Goal: Transaction & Acquisition: Subscribe to service/newsletter

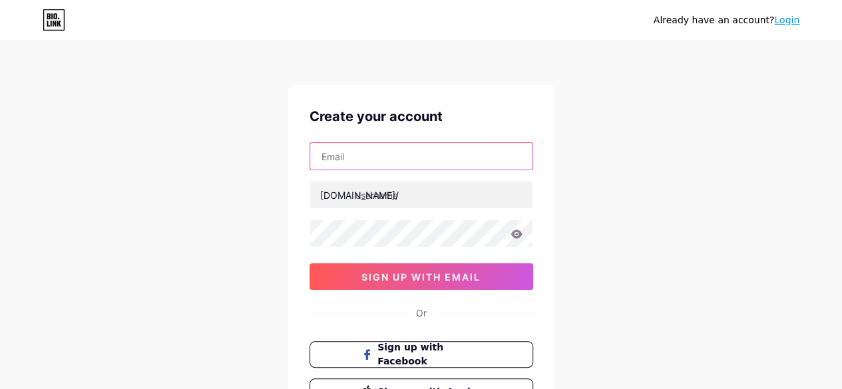
click at [461, 154] on input "text" at bounding box center [421, 156] width 222 height 27
type input "[EMAIL_ADDRESS][DOMAIN_NAME]"
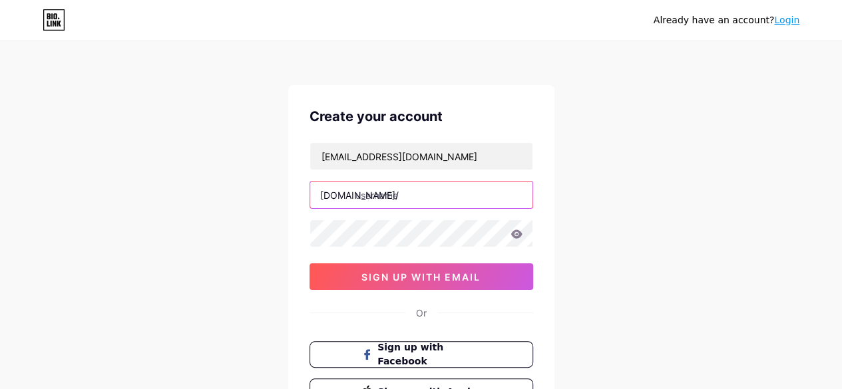
click at [448, 191] on input "text" at bounding box center [421, 195] width 222 height 27
type input "aaassociate"
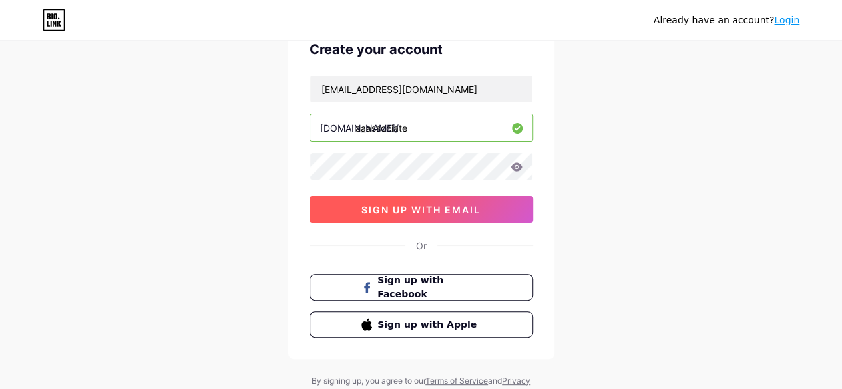
click at [445, 212] on span "sign up with email" at bounding box center [420, 209] width 119 height 11
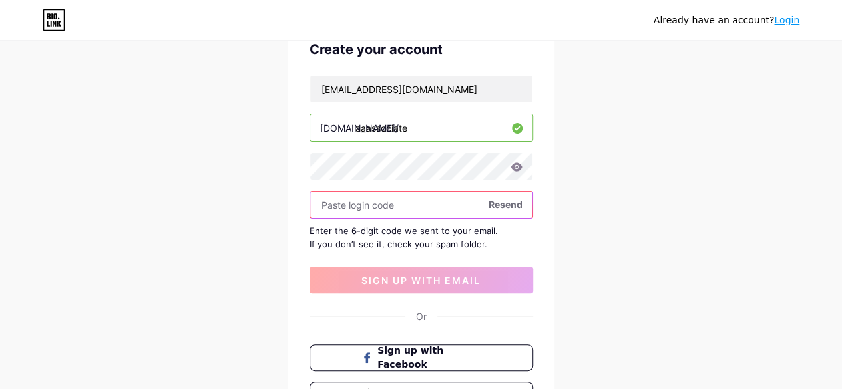
type input "0"
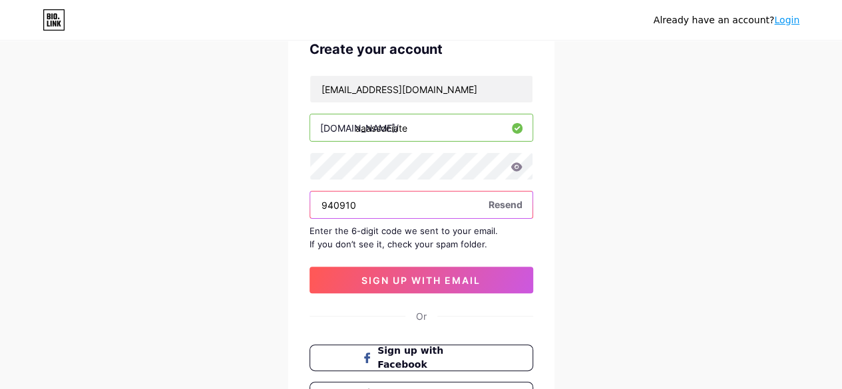
scroll to position [69, 0]
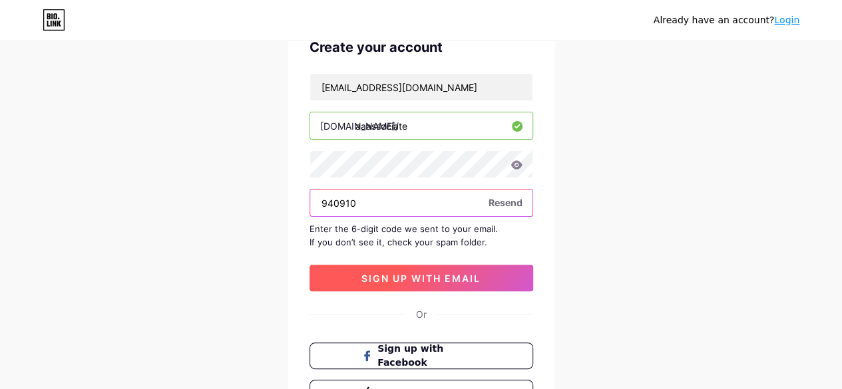
type input "940910"
click at [414, 267] on button "sign up with email" at bounding box center [422, 278] width 224 height 27
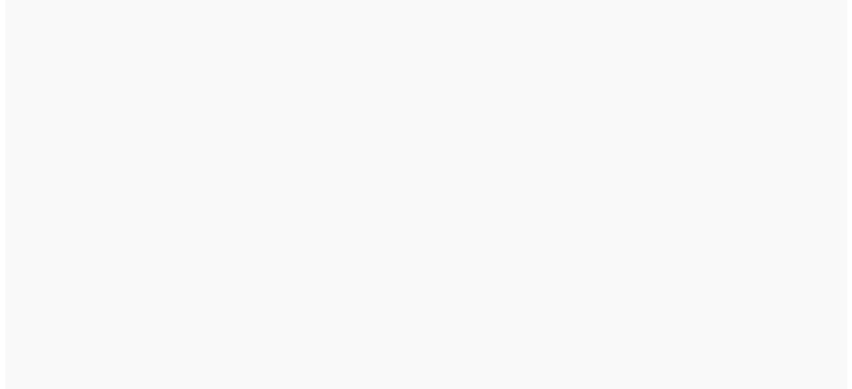
scroll to position [0, 0]
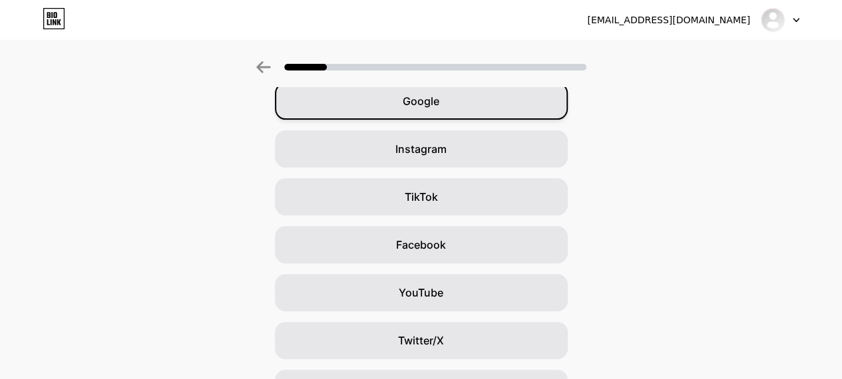
scroll to position [71, 0]
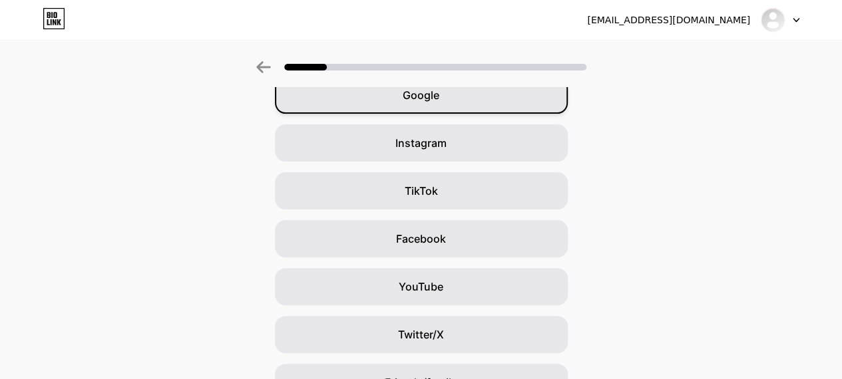
click at [419, 91] on span "Google" at bounding box center [421, 95] width 37 height 16
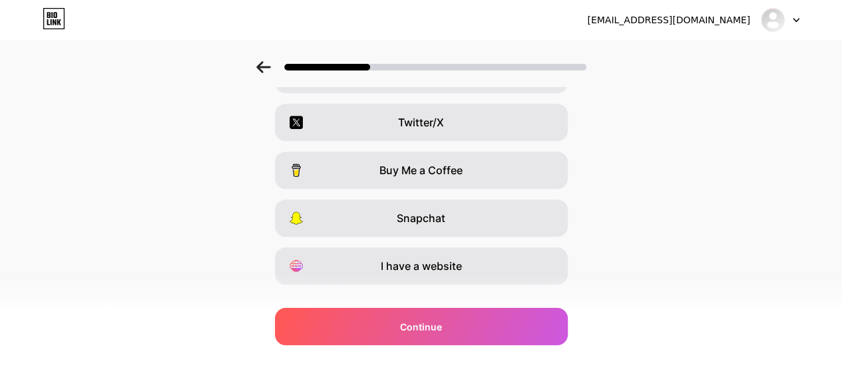
scroll to position [238, 0]
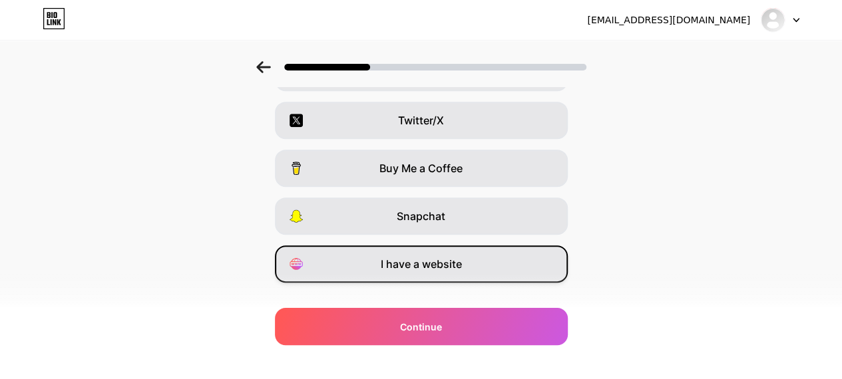
click at [477, 267] on div "I have a website" at bounding box center [421, 264] width 293 height 37
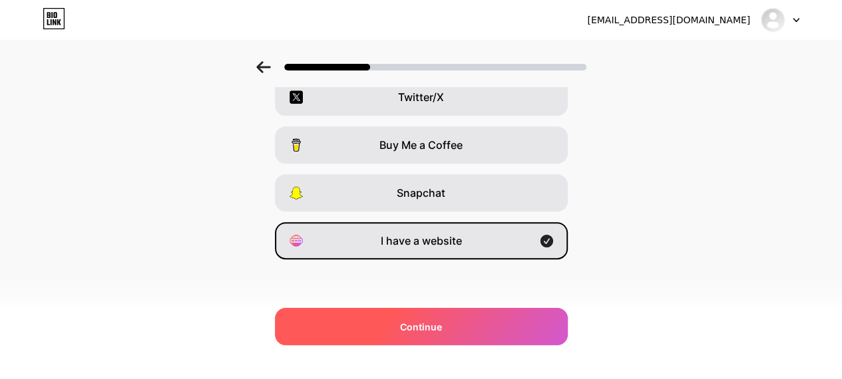
click at [465, 316] on div "Continue" at bounding box center [421, 326] width 293 height 37
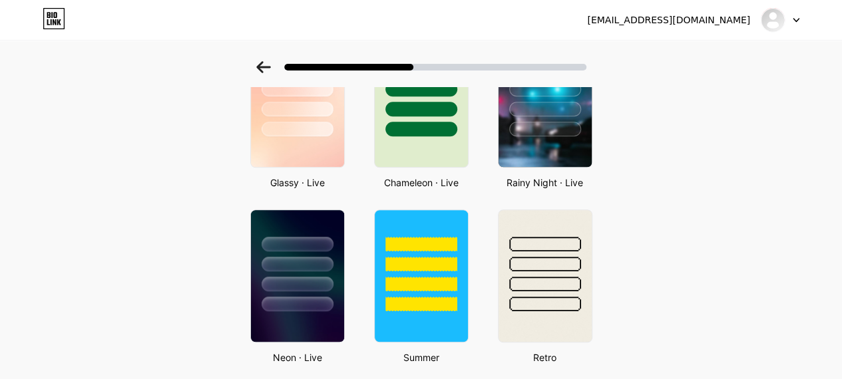
scroll to position [505, 0]
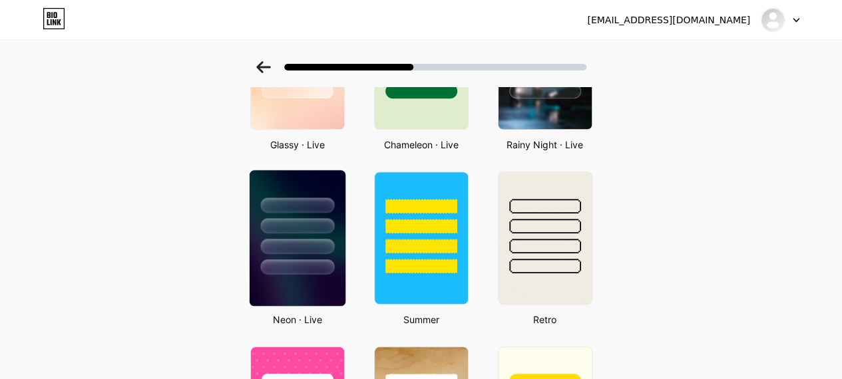
click at [329, 252] on div at bounding box center [297, 246] width 74 height 15
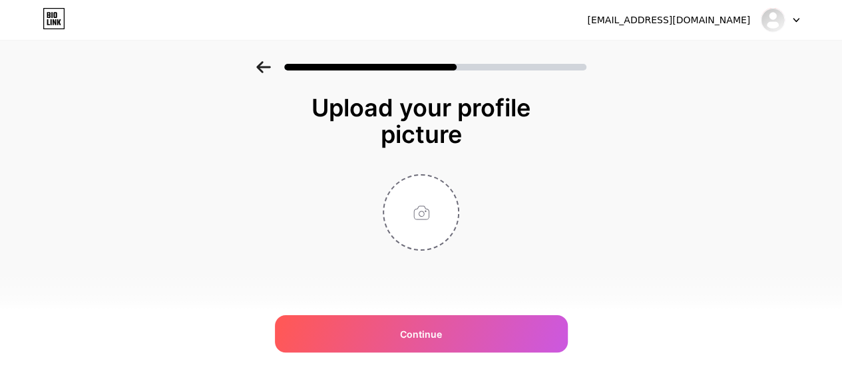
scroll to position [0, 0]
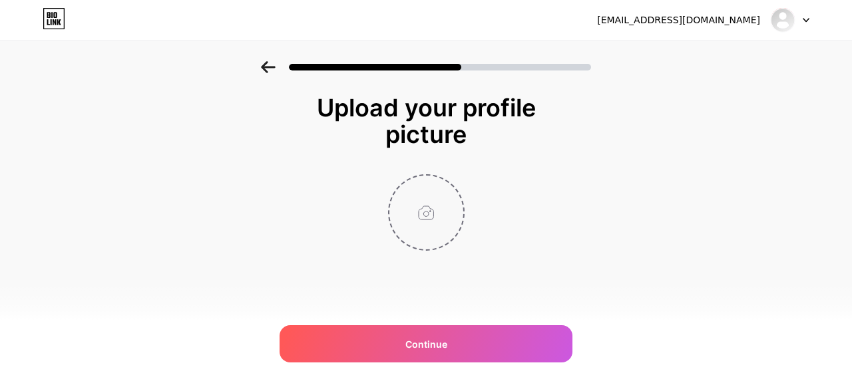
click at [437, 228] on input "file" at bounding box center [426, 213] width 74 height 74
type input "C:\fakepath\A&A Associate.png"
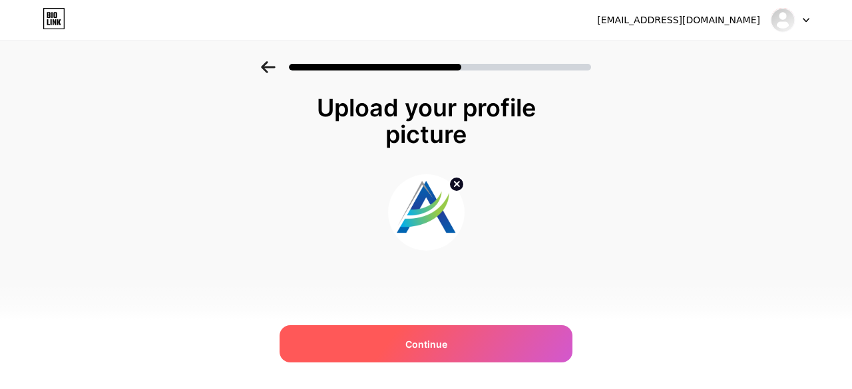
click at [485, 344] on div "Continue" at bounding box center [426, 343] width 293 height 37
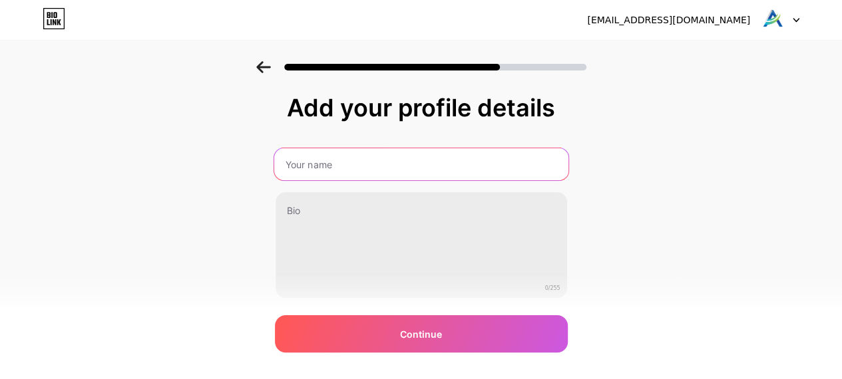
click at [518, 156] on input "text" at bounding box center [421, 164] width 294 height 32
type input "A&A Associate"
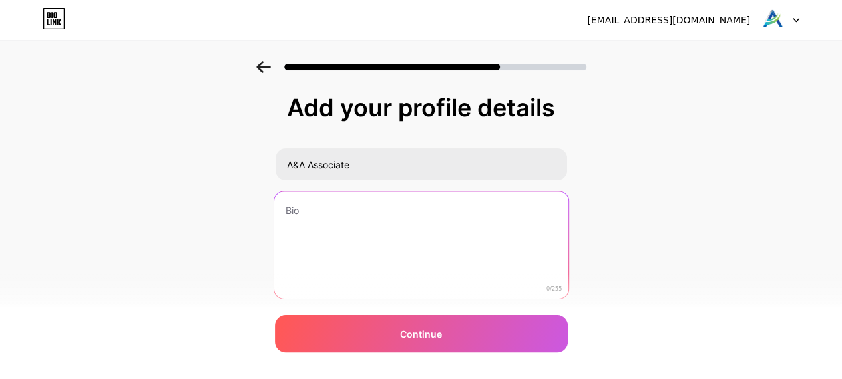
click at [506, 220] on textarea at bounding box center [421, 246] width 294 height 108
paste textarea "Smart business setup in [GEOGRAPHIC_DATA] and [GEOGRAPHIC_DATA] - with A&A Asso…"
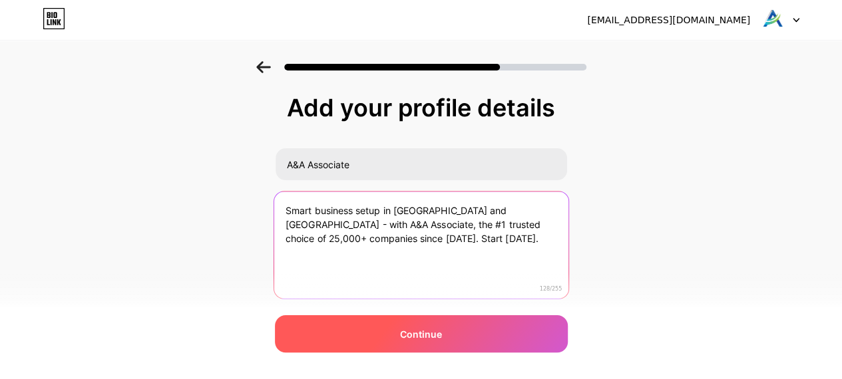
type textarea "Smart business setup in [GEOGRAPHIC_DATA] and [GEOGRAPHIC_DATA] - with A&A Asso…"
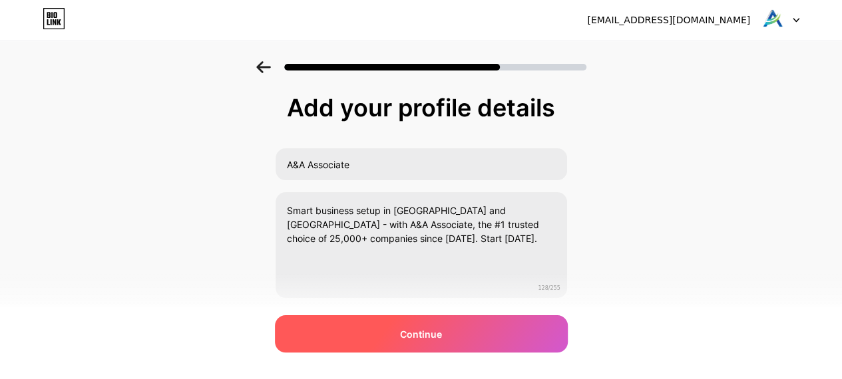
click at [496, 336] on div "Continue" at bounding box center [421, 334] width 293 height 37
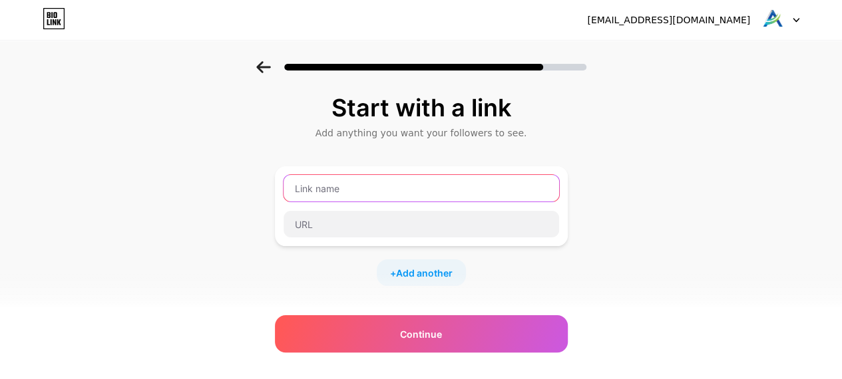
click at [471, 187] on input "text" at bounding box center [422, 188] width 276 height 27
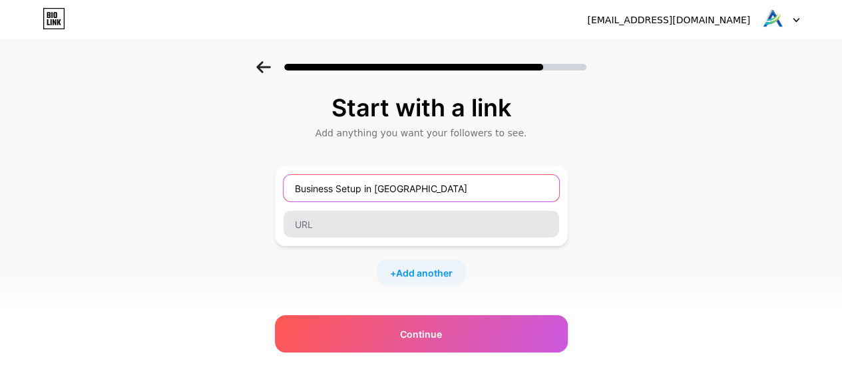
type input "Business Setup in [GEOGRAPHIC_DATA]"
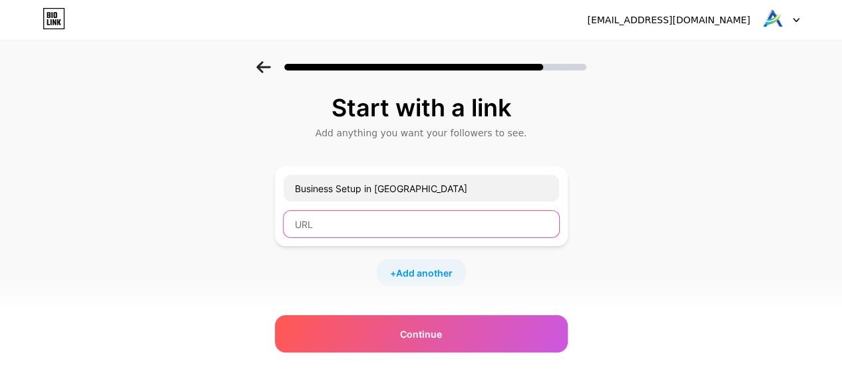
click at [456, 226] on input "text" at bounding box center [422, 224] width 276 height 27
paste input "[URL][DOMAIN_NAME]"
type input "[URL][DOMAIN_NAME]"
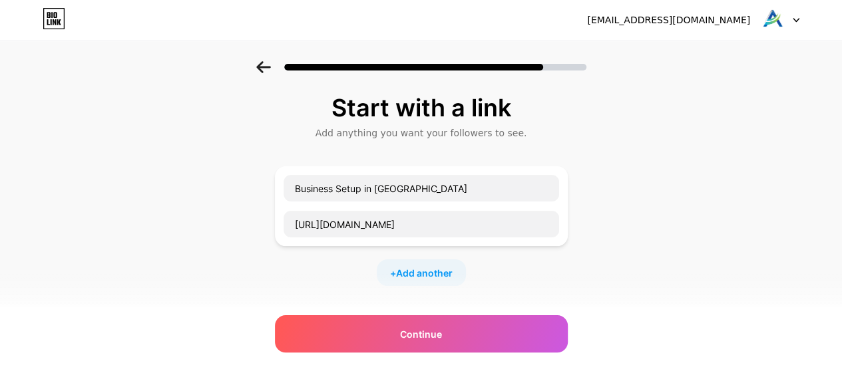
scroll to position [0, 0]
click at [430, 283] on div "+ Add another" at bounding box center [421, 273] width 89 height 27
click at [430, 283] on input "text" at bounding box center [422, 281] width 276 height 27
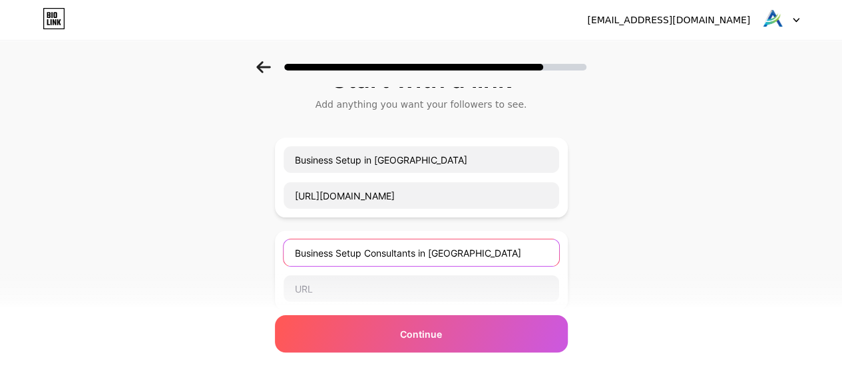
scroll to position [42, 0]
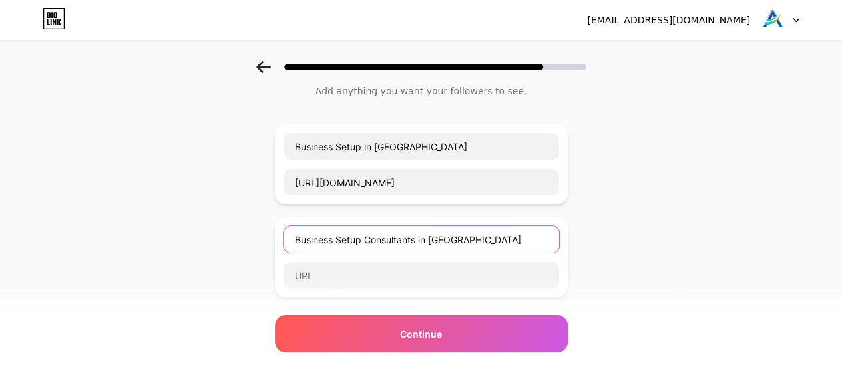
type input "Business Setup Consultants in [GEOGRAPHIC_DATA]"
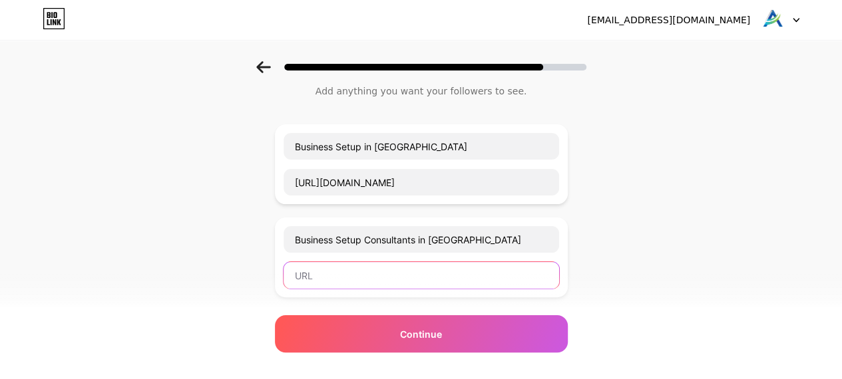
click at [430, 283] on input "text" at bounding box center [422, 275] width 276 height 27
paste input "[URL][DOMAIN_NAME]"
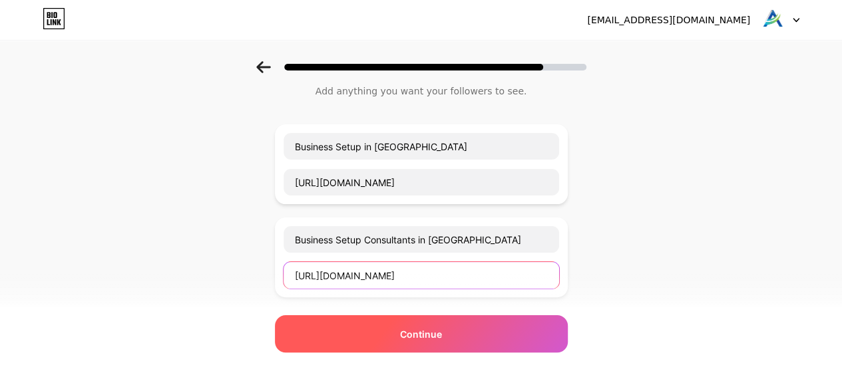
type input "[URL][DOMAIN_NAME]"
click at [439, 333] on span "Continue" at bounding box center [421, 334] width 42 height 14
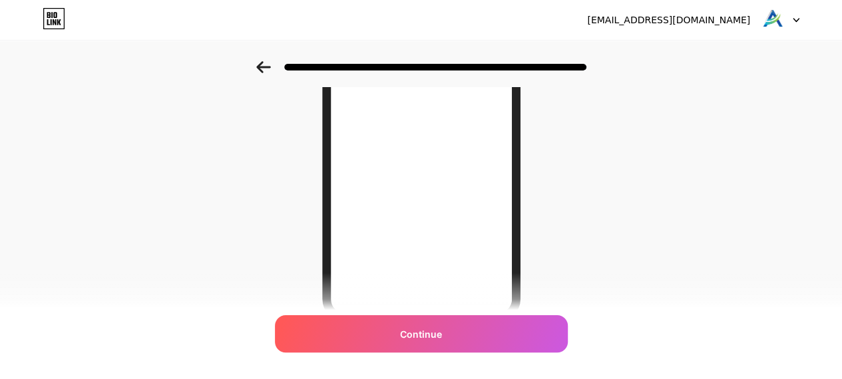
scroll to position [227, 0]
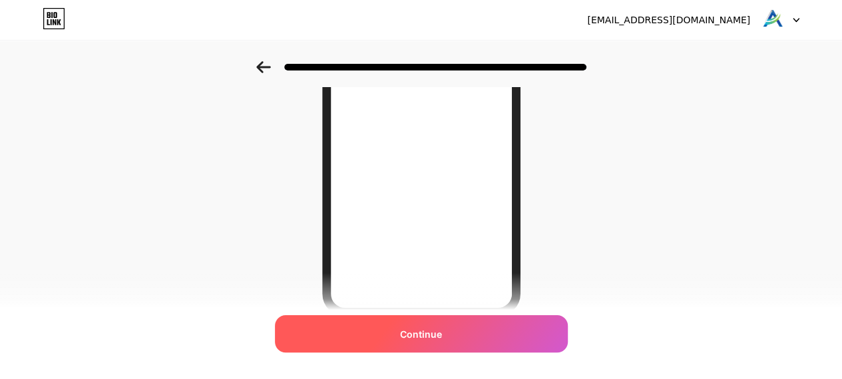
click at [505, 349] on div "Continue" at bounding box center [421, 334] width 293 height 37
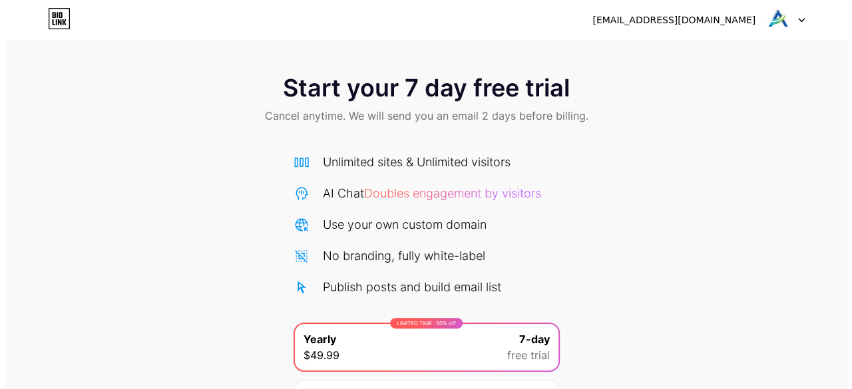
scroll to position [145, 0]
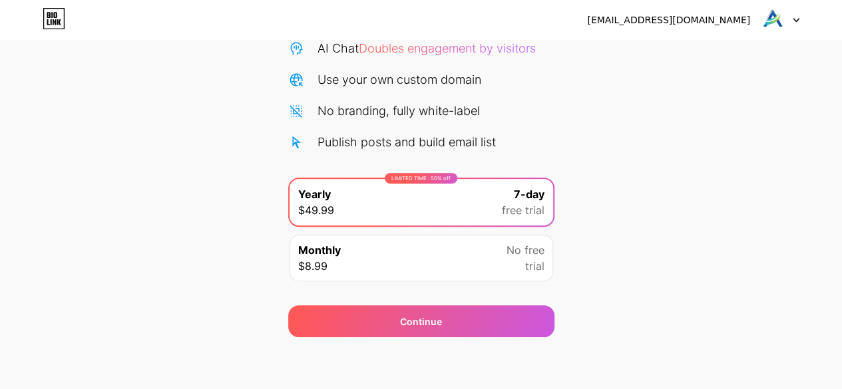
click at [465, 263] on div "Monthly $8.99 No free trial" at bounding box center [422, 258] width 264 height 47
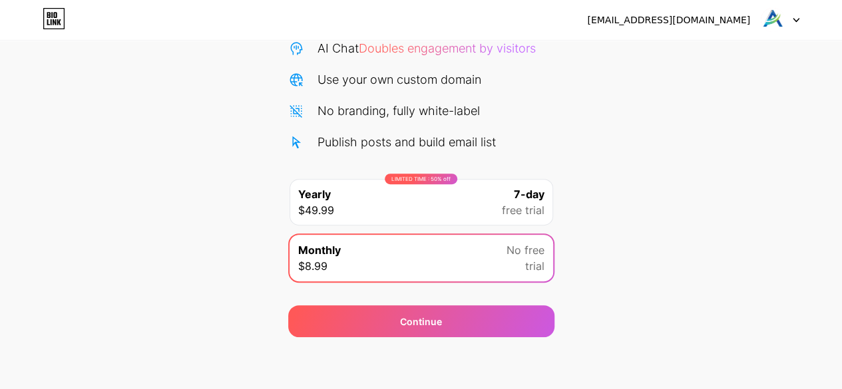
click at [470, 220] on div "LIMITED TIME : 50% off Yearly $49.99 7-day free trial" at bounding box center [422, 202] width 264 height 47
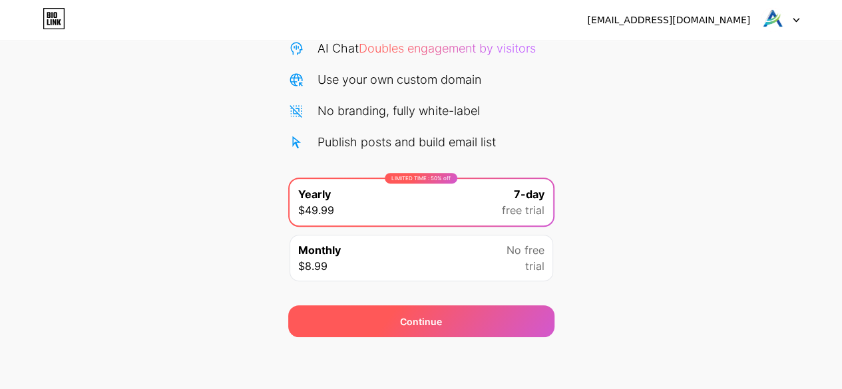
click at [478, 322] on div "Continue" at bounding box center [421, 322] width 266 height 32
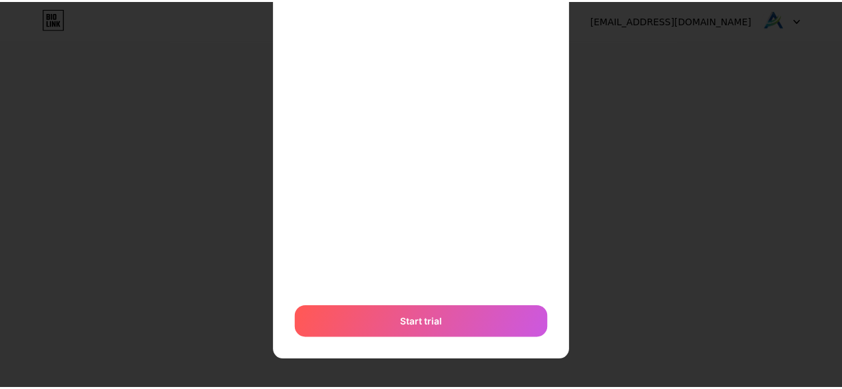
scroll to position [0, 0]
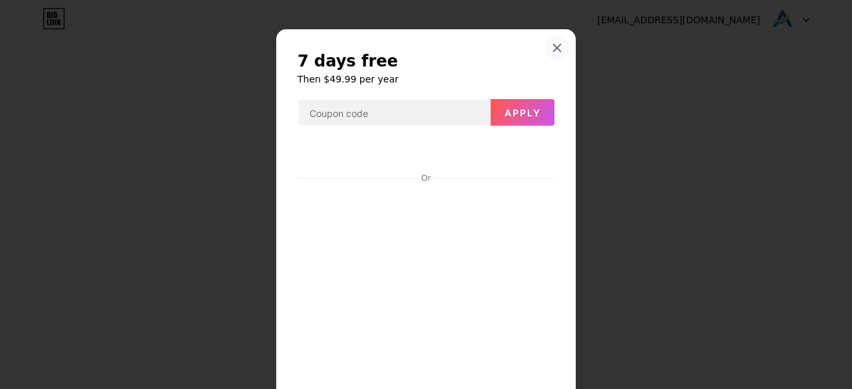
click at [552, 43] on icon at bounding box center [557, 48] width 11 height 11
